Goal: Task Accomplishment & Management: Complete application form

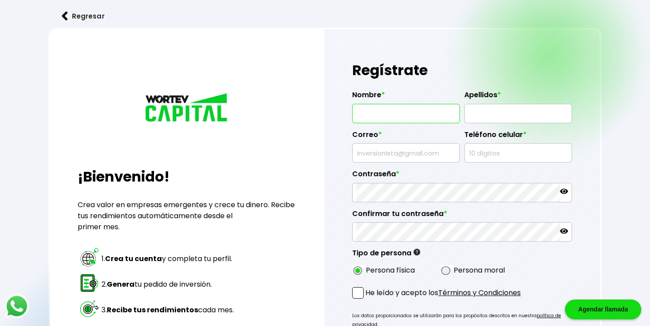
click at [365, 112] on input "text" at bounding box center [406, 113] width 100 height 19
type input "[PERSON_NAME]"
type input "[EMAIL_ADDRESS][DOMAIN_NAME]"
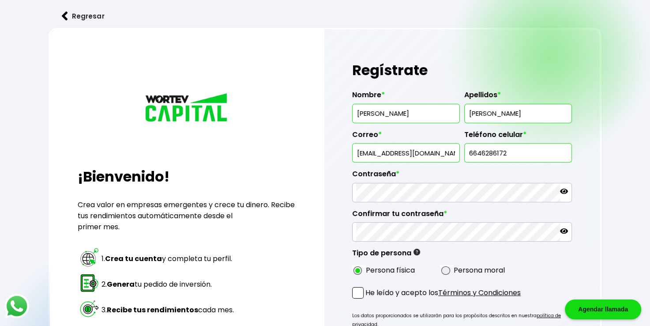
type input "6646286172"
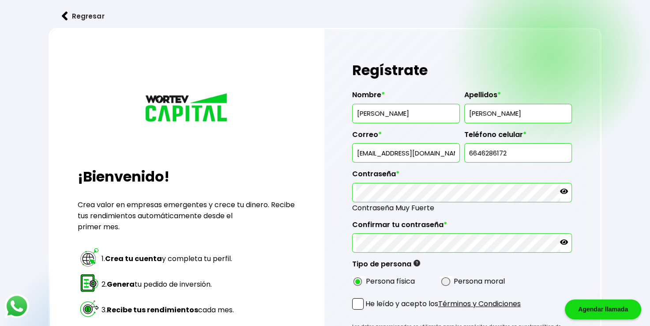
click at [619, 142] on div "Regresar ¡Bienvenido! Crea valor en empresas emergentes y crece tu dinero. Reci…" at bounding box center [325, 224] width 650 height 448
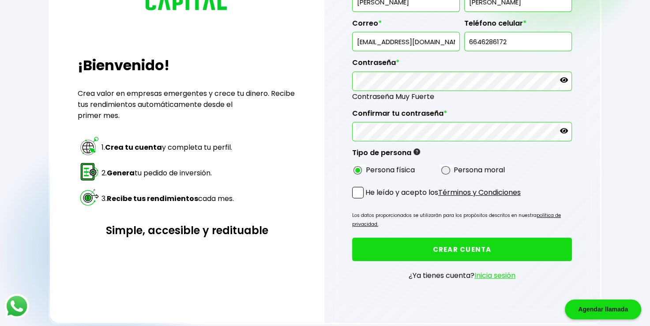
scroll to position [115, 0]
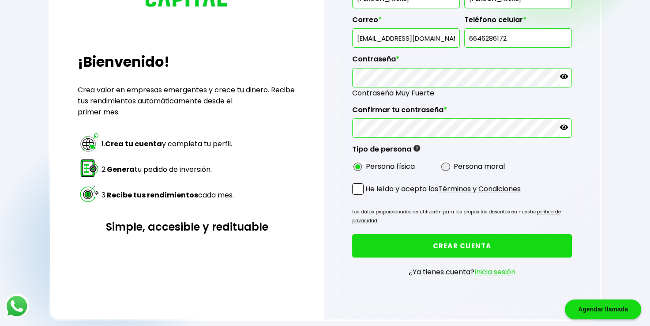
click at [360, 188] on span at bounding box center [357, 188] width 11 height 11
click at [367, 195] on input "He leído y acepto los Términos y Condiciones" at bounding box center [367, 195] width 0 height 0
click at [449, 245] on button "CREAR CUENTA" at bounding box center [462, 245] width 220 height 23
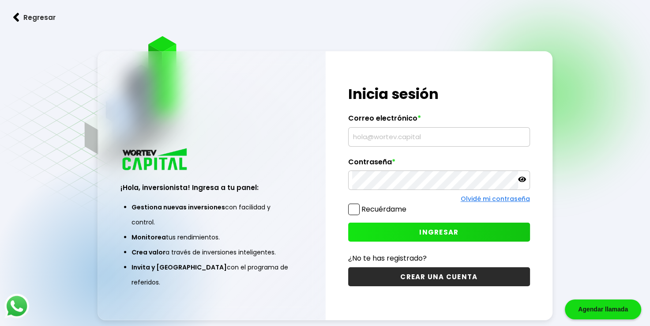
type input "[EMAIL_ADDRESS][DOMAIN_NAME]"
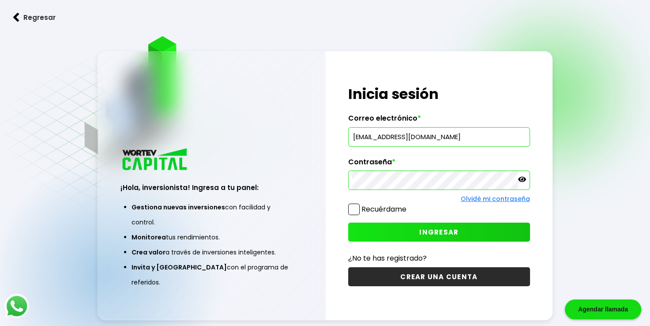
click at [353, 211] on span at bounding box center [353, 208] width 11 height 11
click at [408, 205] on input "Recuérdame" at bounding box center [408, 205] width 0 height 0
click at [396, 224] on button "INGRESAR" at bounding box center [439, 231] width 182 height 19
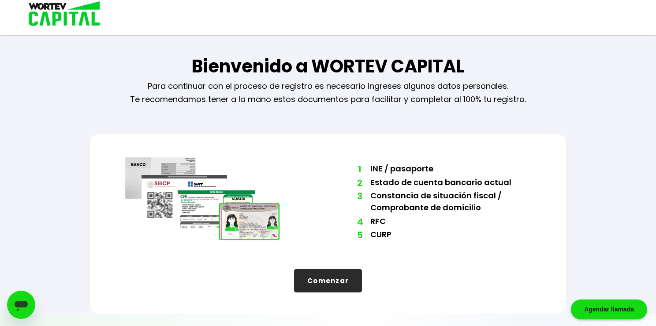
click at [316, 280] on button "Comenzar" at bounding box center [328, 280] width 68 height 23
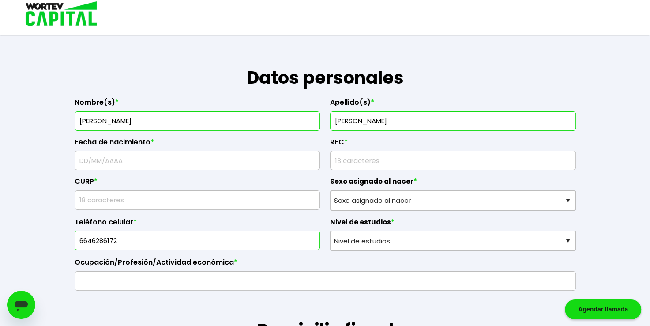
scroll to position [113, 0]
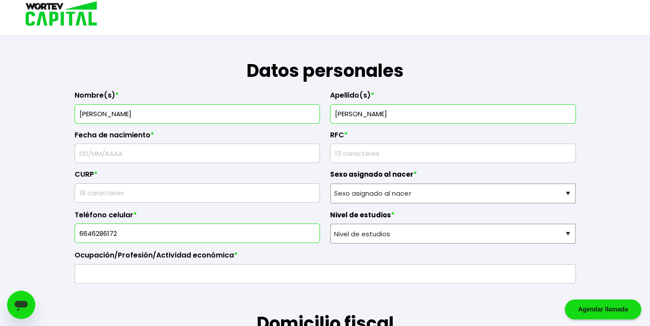
click at [99, 158] on input "text" at bounding box center [198, 153] width 238 height 19
type input "04/05/1963"
click at [341, 151] on input "rfc" at bounding box center [453, 153] width 238 height 19
type input "SAFJ630504JE6"
click at [142, 190] on input "text" at bounding box center [198, 193] width 238 height 19
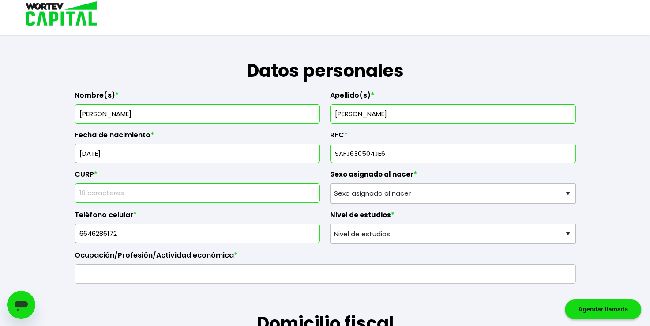
type input "SAFJ630504HBCNMR07"
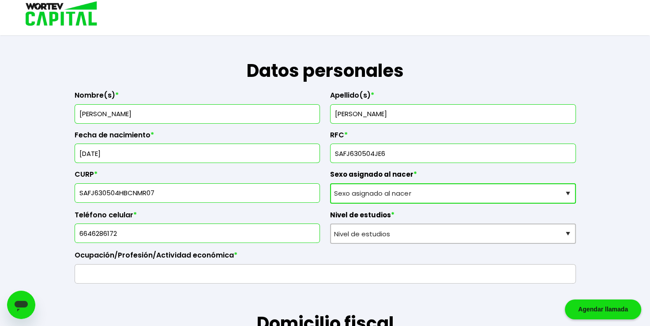
click at [392, 190] on select "Sexo asignado al nacer Hombre Mujer Prefiero no contestar" at bounding box center [453, 193] width 246 height 20
select select "Hombre"
click at [330, 183] on select "Sexo asignado al nacer Hombre Mujer Prefiero no contestar" at bounding box center [453, 193] width 246 height 20
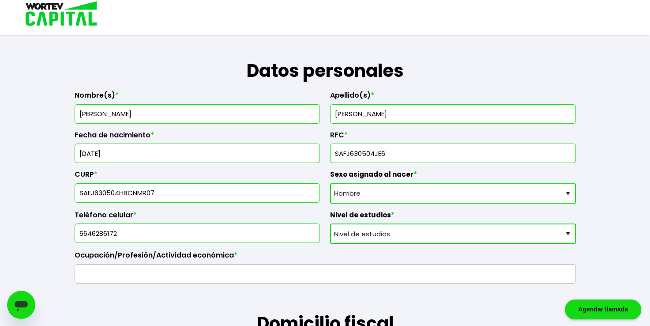
click at [379, 234] on select "Nivel de estudios Primaria Secundaria Bachillerato Licenciatura Posgrado" at bounding box center [453, 233] width 246 height 20
select select "Licenciatura"
click at [330, 223] on select "Nivel de estudios Primaria Secundaria Bachillerato Licenciatura Posgrado" at bounding box center [453, 233] width 246 height 20
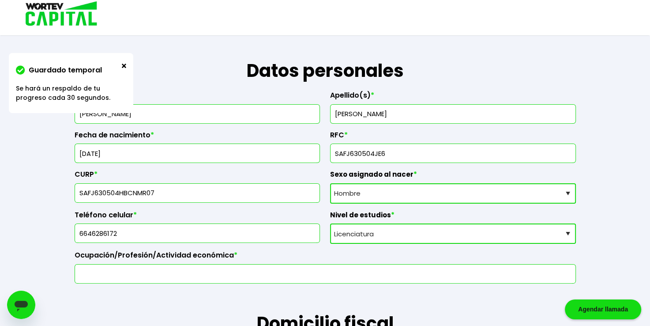
click at [120, 275] on input "text" at bounding box center [325, 273] width 493 height 19
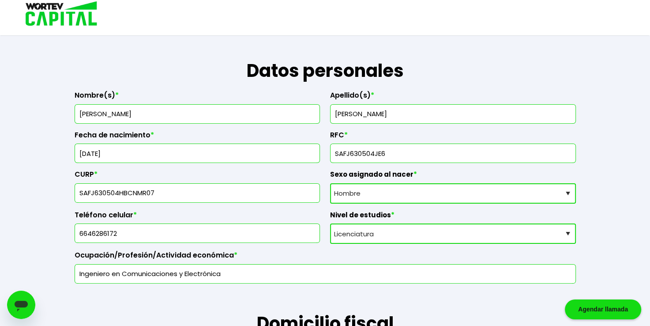
click at [79, 272] on input "Ingeniero en Comunicaciones y Electrónica" at bounding box center [325, 273] width 493 height 19
type input "Empresario Ingeniero en Comunicaciones y Electrónica"
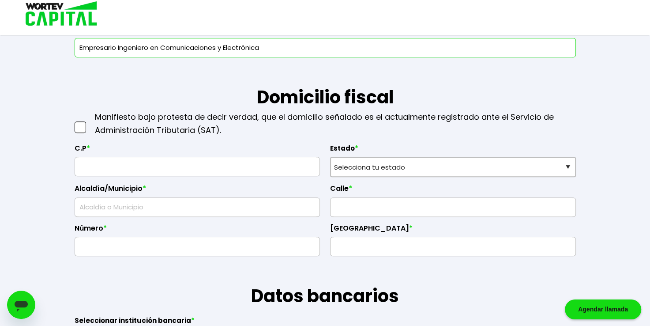
scroll to position [345, 0]
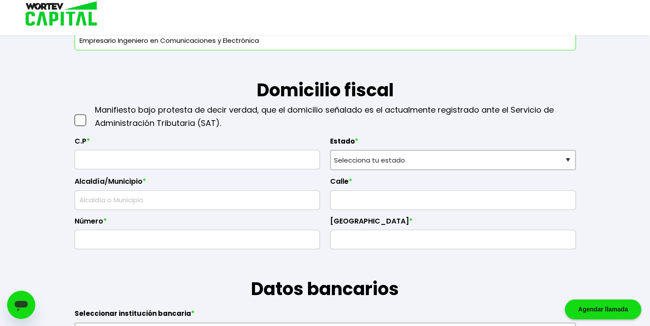
click at [80, 126] on div at bounding box center [81, 116] width 13 height 26
click at [79, 119] on span at bounding box center [80, 119] width 11 height 11
click at [90, 116] on input "checkbox" at bounding box center [90, 116] width 0 height 0
click at [85, 155] on input "text" at bounding box center [198, 159] width 238 height 19
type input "22014"
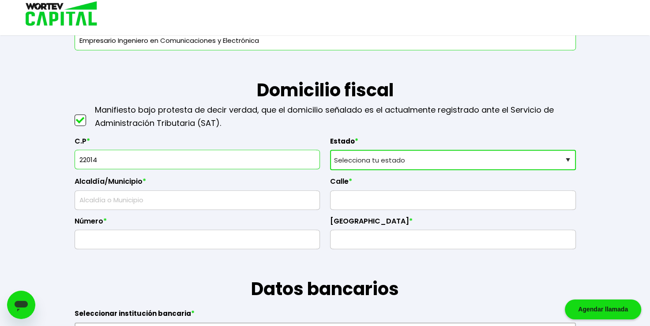
select select "BC"
type input "Tijuana"
type input "Escolar Agua Caliente"
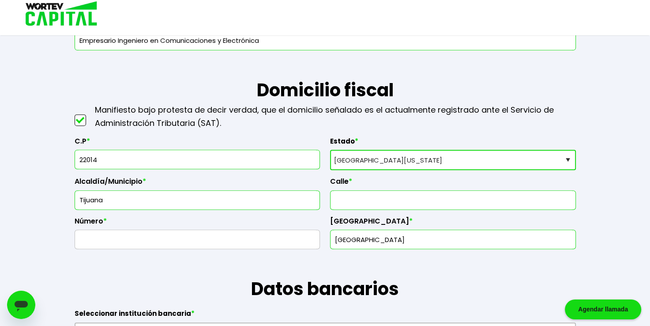
click at [379, 197] on input "text" at bounding box center [453, 200] width 238 height 19
type input "Blvd. Salinas"
drag, startPoint x: 124, startPoint y: 236, endPoint x: 23, endPoint y: 248, distance: 101.3
type input "4601"
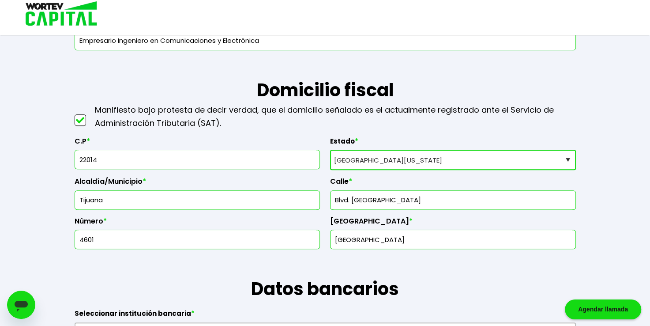
click at [362, 246] on input "Escolar Agua Caliente" at bounding box center [453, 239] width 238 height 19
drag, startPoint x: 421, startPoint y: 236, endPoint x: 304, endPoint y: 244, distance: 117.6
click at [304, 244] on div "C.P * 22014 Estado * Selecciona tu estado Aguascalientes Baja California Baja C…" at bounding box center [325, 190] width 501 height 120
type input "Aviación"
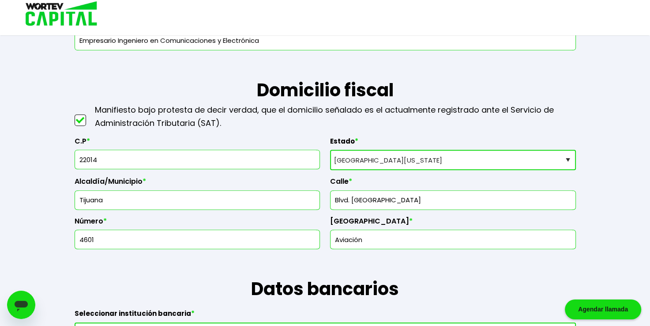
scroll to position [360, 0]
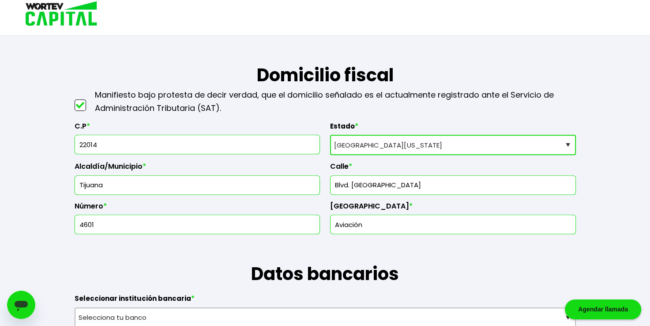
click at [117, 225] on input "4601" at bounding box center [198, 224] width 238 height 19
type input "4601 Interior 1"
click at [199, 203] on label "Número *" at bounding box center [198, 208] width 246 height 13
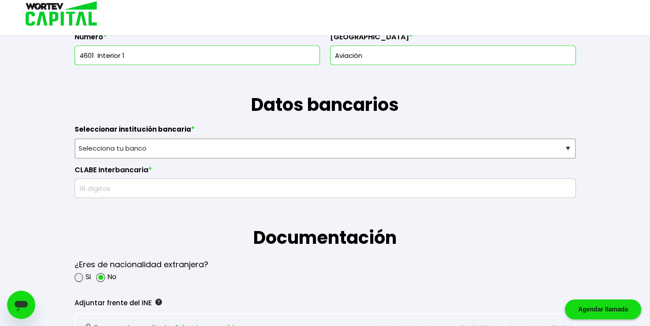
scroll to position [536, 0]
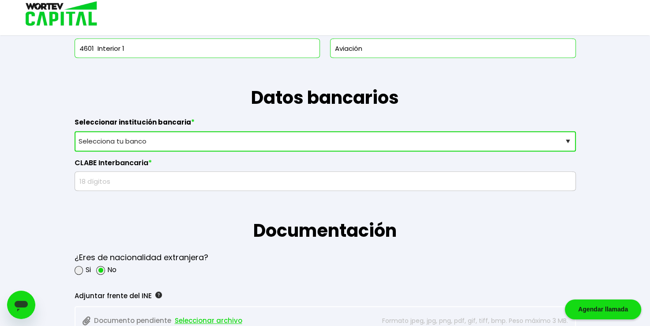
click at [124, 142] on select "Selecciona tu banco ABC Capital Actinver Afirme Albo ASP Banamex Banbajio Banco…" at bounding box center [325, 141] width 501 height 20
select select "Banorte"
click at [75, 131] on select "Selecciona tu banco ABC Capital Actinver Afirme Albo ASP Banamex Banbajio Banco…" at bounding box center [325, 141] width 501 height 20
click at [142, 86] on h1 "Datos bancarios" at bounding box center [325, 84] width 501 height 53
click at [120, 176] on input "text" at bounding box center [325, 181] width 493 height 19
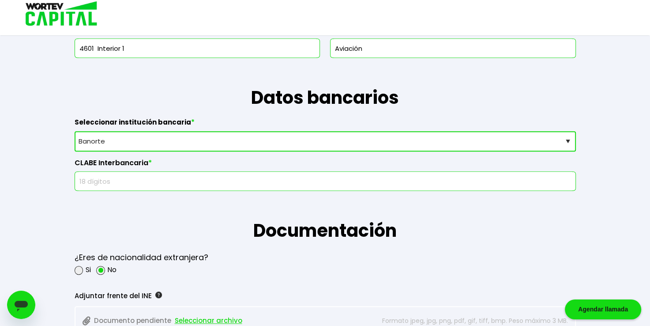
paste input "072028012597564691"
type input "072028012597564691"
click at [189, 159] on label "CLABE Interbancaria *" at bounding box center [325, 164] width 501 height 13
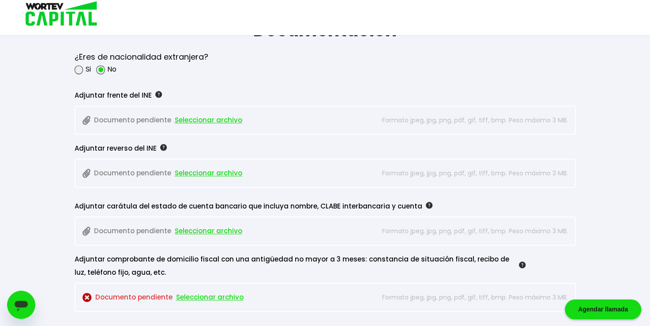
scroll to position [734, 0]
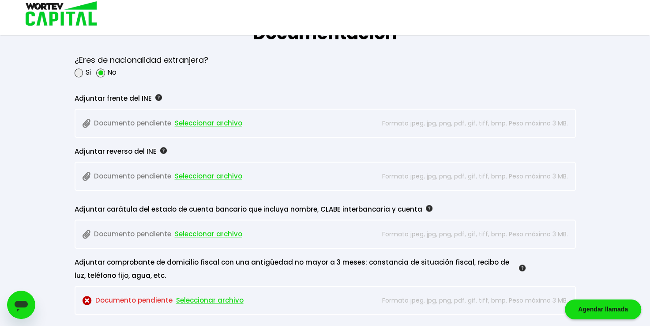
click at [223, 122] on span "Seleccionar archivo" at bounding box center [209, 122] width 68 height 13
click at [194, 123] on span "Seleccionar archivo" at bounding box center [209, 122] width 68 height 13
click at [565, 121] on img at bounding box center [564, 123] width 8 height 9
click at [224, 119] on span "Seleccionar archivo" at bounding box center [209, 122] width 68 height 13
click at [200, 174] on span "Seleccionar archivo" at bounding box center [209, 175] width 68 height 13
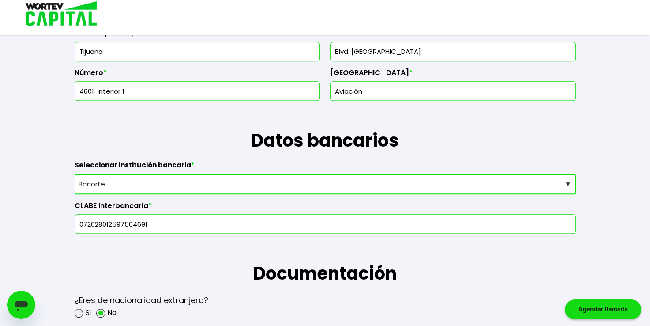
scroll to position [495, 0]
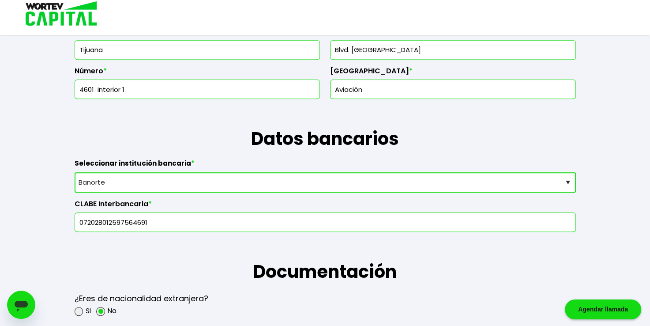
drag, startPoint x: 154, startPoint y: 221, endPoint x: 61, endPoint y: 218, distance: 92.7
click at [61, 218] on form "La siguiente información nos permitirá verificar tu perfil como inversionista. …" at bounding box center [324, 275] width 529 height 1437
paste input "07202801259756209"
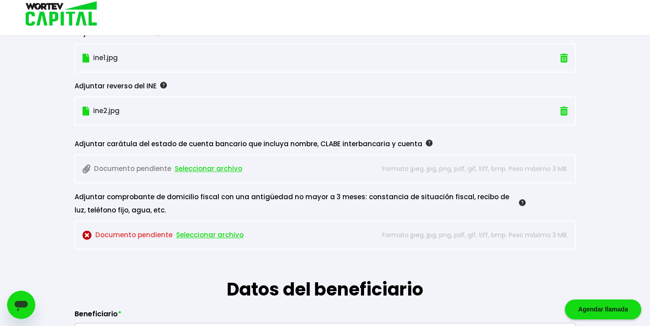
scroll to position [811, 0]
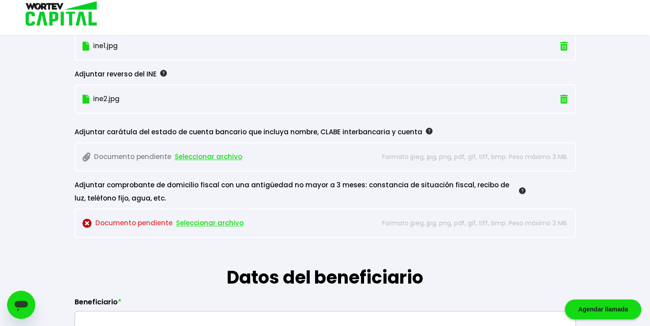
type input "07202801259756209"
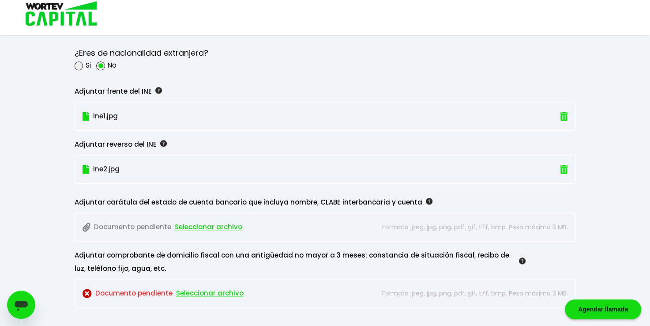
scroll to position [754, 0]
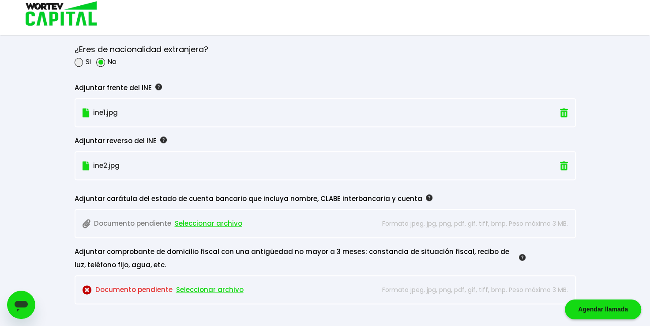
click at [199, 219] on span "Seleccionar archivo" at bounding box center [209, 223] width 68 height 13
click at [212, 286] on span "Seleccionar archivo" at bounding box center [210, 289] width 68 height 13
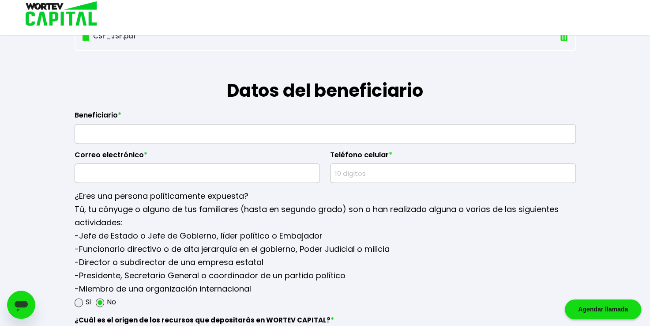
scroll to position [1035, 0]
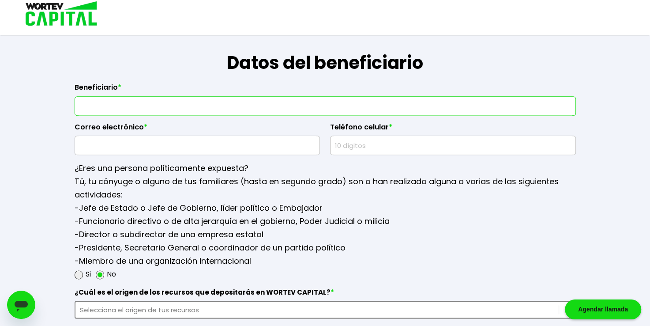
click at [109, 105] on input "text" at bounding box center [325, 106] width 493 height 19
type input "A"
type input "Adolfo Jesíus Castro Chinolla"
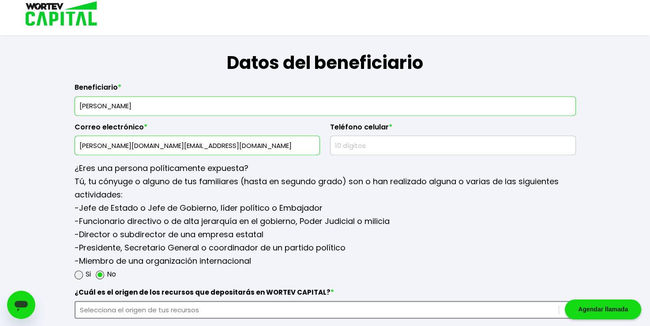
type input "adolfo.c.ch@gmail.com"
type input "6641270361"
click at [436, 70] on h1 "Datos del beneficiario" at bounding box center [325, 49] width 501 height 53
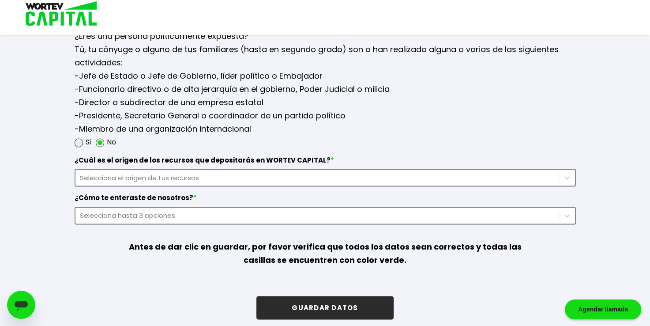
scroll to position [1170, 0]
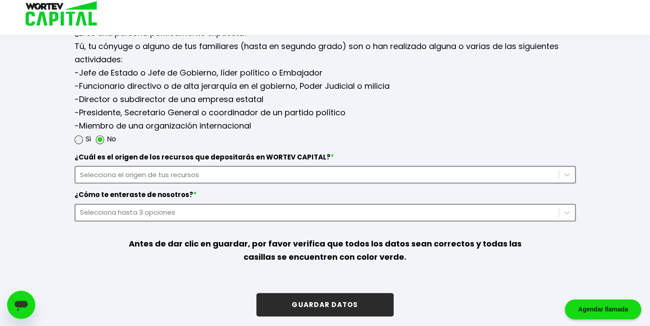
click at [151, 172] on div "Selecciona el origen de tus recursos" at bounding box center [317, 174] width 474 height 10
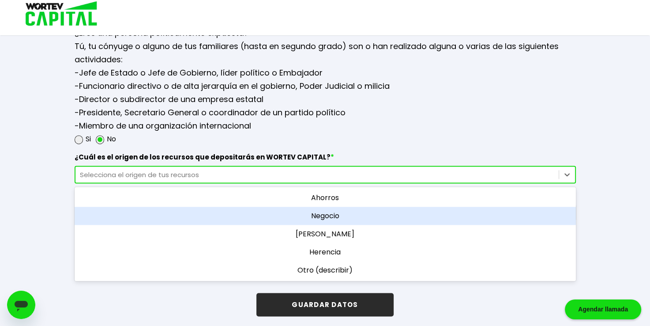
click at [334, 211] on div "Negocio" at bounding box center [325, 215] width 501 height 18
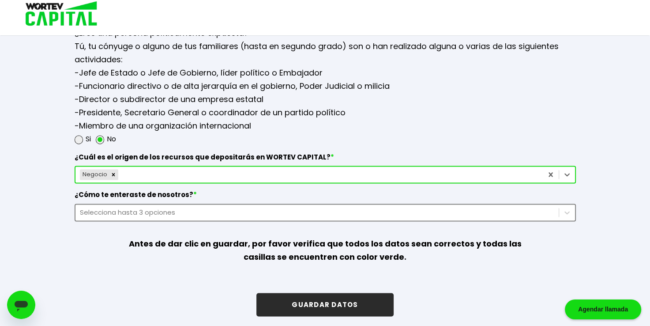
click at [132, 172] on div "Negocio" at bounding box center [308, 174] width 467 height 14
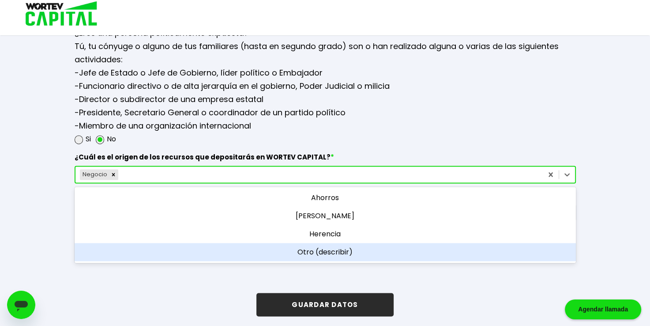
click at [299, 248] on div "Otro (describir)" at bounding box center [325, 252] width 501 height 18
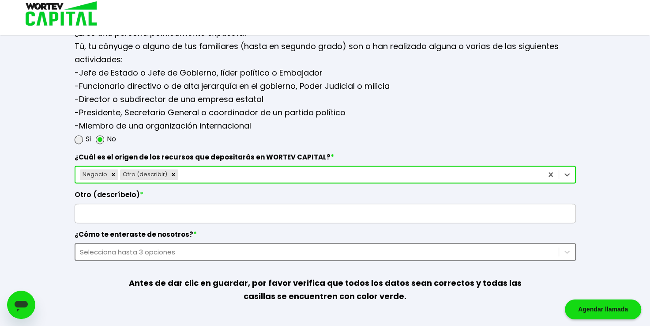
click at [115, 213] on input "text" at bounding box center [325, 213] width 493 height 19
type input "Dividendos"
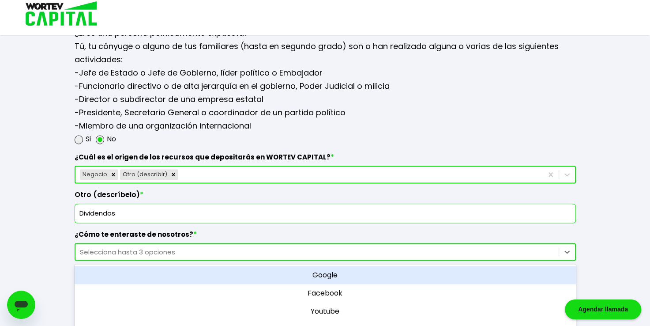
scroll to position [1209, 0]
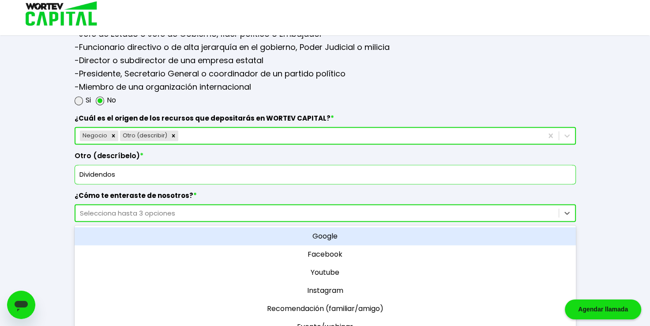
click at [105, 221] on div "option Google focused, 1 of 11. 11 results available. Use Up and Down to choose…" at bounding box center [325, 213] width 501 height 18
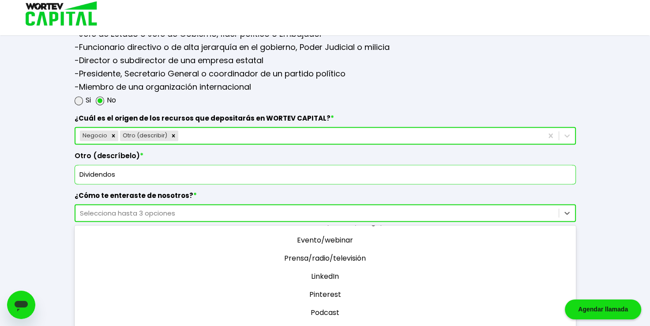
scroll to position [95, 0]
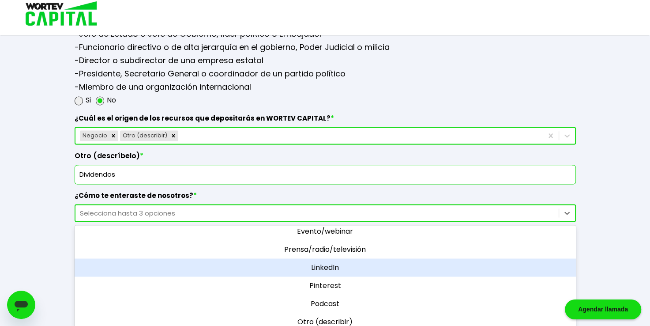
click at [332, 258] on div "LinkedIn" at bounding box center [325, 267] width 501 height 18
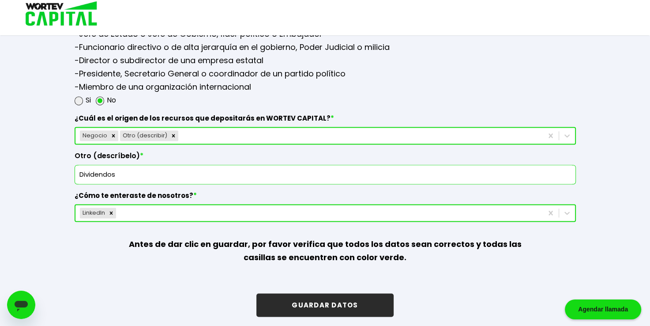
click at [319, 301] on button "GUARDAR DATOS" at bounding box center [324, 304] width 137 height 23
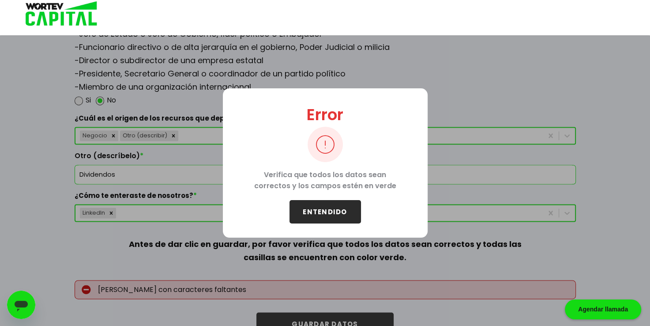
click at [326, 207] on button "ENTENDIDO" at bounding box center [324, 211] width 71 height 23
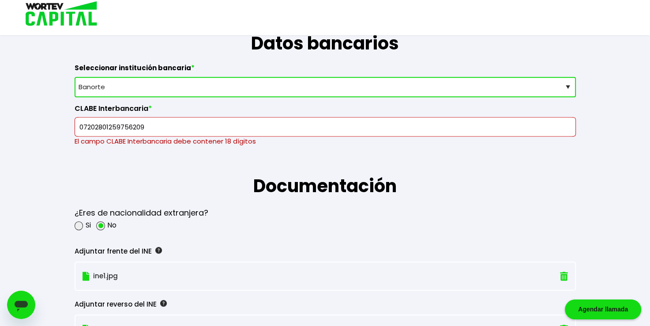
scroll to position [598, 0]
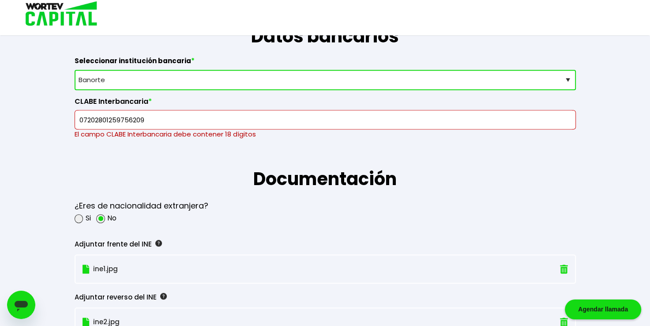
click at [152, 116] on input "07202801259756209" at bounding box center [325, 119] width 493 height 19
drag, startPoint x: 152, startPoint y: 116, endPoint x: 25, endPoint y: 108, distance: 126.9
click at [25, 108] on div "Guardado temporal Se hará un respaldo de tu progreso cada 30 segundos. La sigui…" at bounding box center [325, 181] width 650 height 1558
paste input "text"
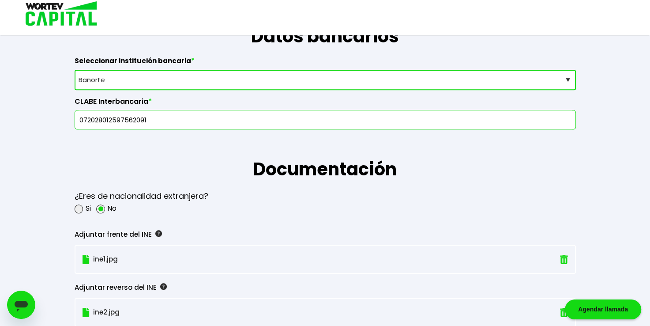
type input "072028012597562091"
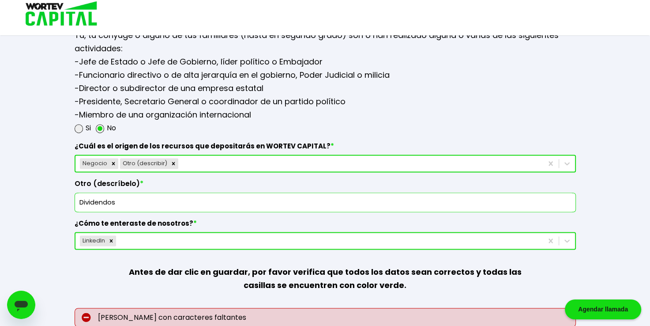
scroll to position [1218, 0]
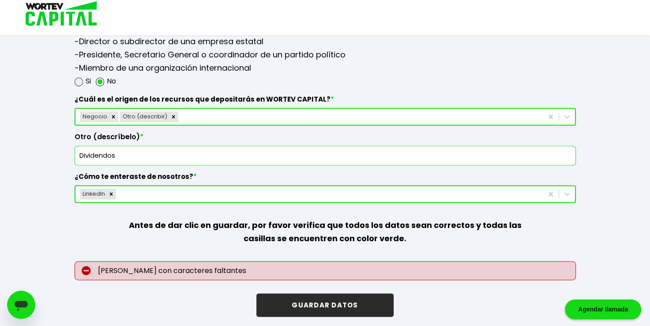
click at [372, 296] on button "GUARDAR DATOS" at bounding box center [324, 304] width 137 height 23
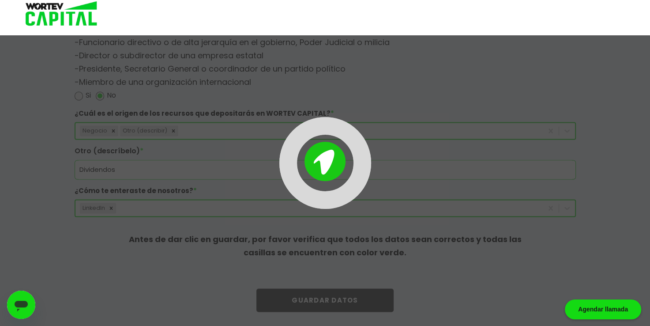
scroll to position [1199, 0]
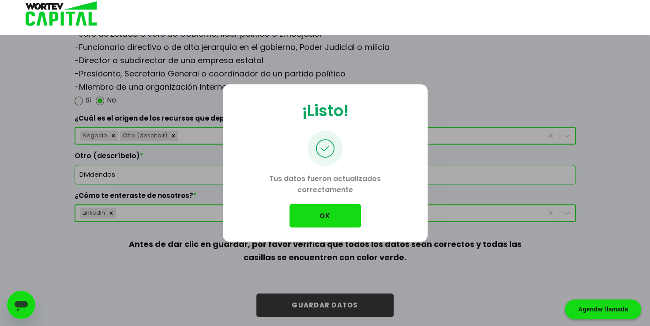
click at [327, 214] on button "OK" at bounding box center [324, 215] width 71 height 23
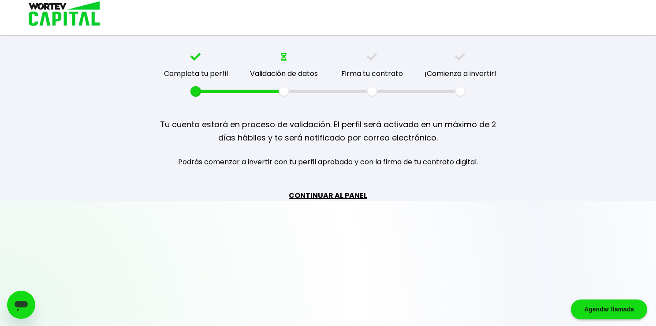
click at [342, 194] on link "CONTINUAR AL PANEL" at bounding box center [328, 195] width 79 height 11
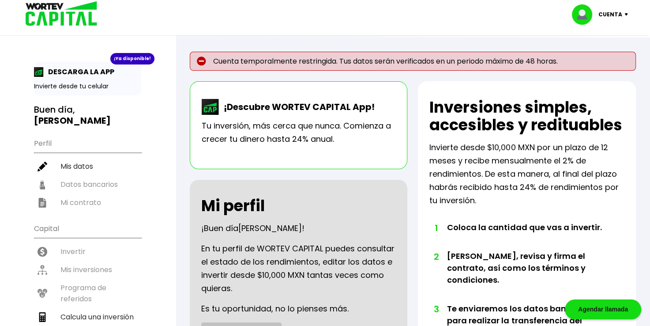
click at [95, 184] on ul "Perfil Mis datos Datos bancarios Mi contrato" at bounding box center [87, 172] width 107 height 78
click at [613, 11] on p "Cuenta" at bounding box center [610, 14] width 24 height 13
click at [586, 57] on li "Cerrar sesión" at bounding box center [601, 59] width 71 height 18
